Goal: Information Seeking & Learning: Understand process/instructions

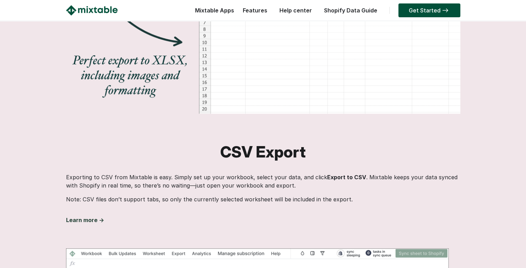
scroll to position [662, 0]
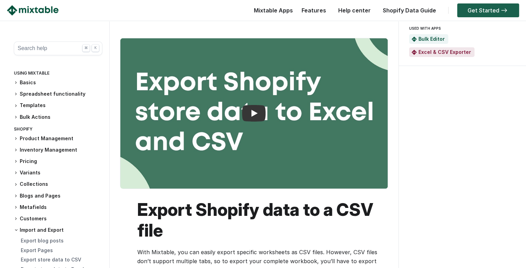
click at [482, 10] on link "Get Started" at bounding box center [488, 10] width 62 height 14
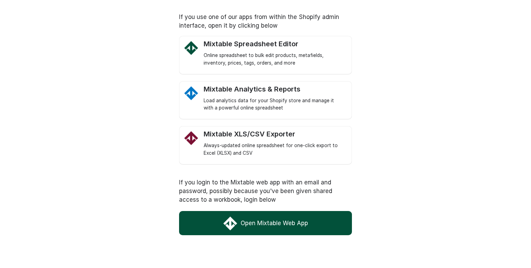
click at [290, 223] on link "Open Mixtable Web App" at bounding box center [265, 223] width 173 height 24
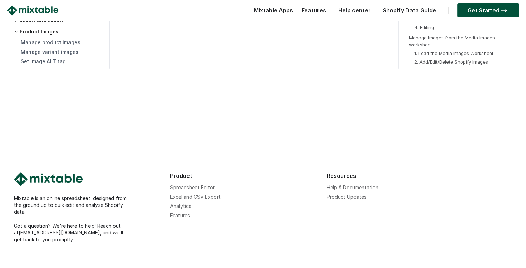
scroll to position [1843, 0]
